Goal: Task Accomplishment & Management: Use online tool/utility

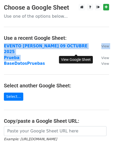
drag, startPoint x: 80, startPoint y: 52, endPoint x: 74, endPoint y: 51, distance: 6.6
click at [74, 51] on main "Choose a Google Sheet Use one of the options below... Use a recent Google Sheet…" at bounding box center [56, 93] width 113 height 179
copy table "EVENTO ERASMO 09 OCTUBRE 2025 View Prueba"
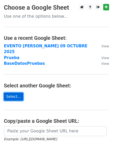
click at [7, 92] on link "Select..." at bounding box center [13, 96] width 19 height 8
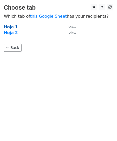
click at [12, 25] on strong "Hoja 1" at bounding box center [11, 27] width 14 height 5
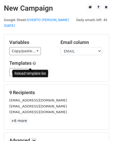
click at [31, 71] on span at bounding box center [32, 72] width 3 height 3
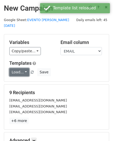
click at [24, 68] on link "Load..." at bounding box center [19, 72] width 20 height 8
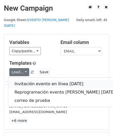
click at [36, 80] on link "Invitación evento en línea [DATE]" at bounding box center [64, 84] width 113 height 8
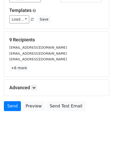
scroll to position [61, 0]
